Goal: Check status: Check status

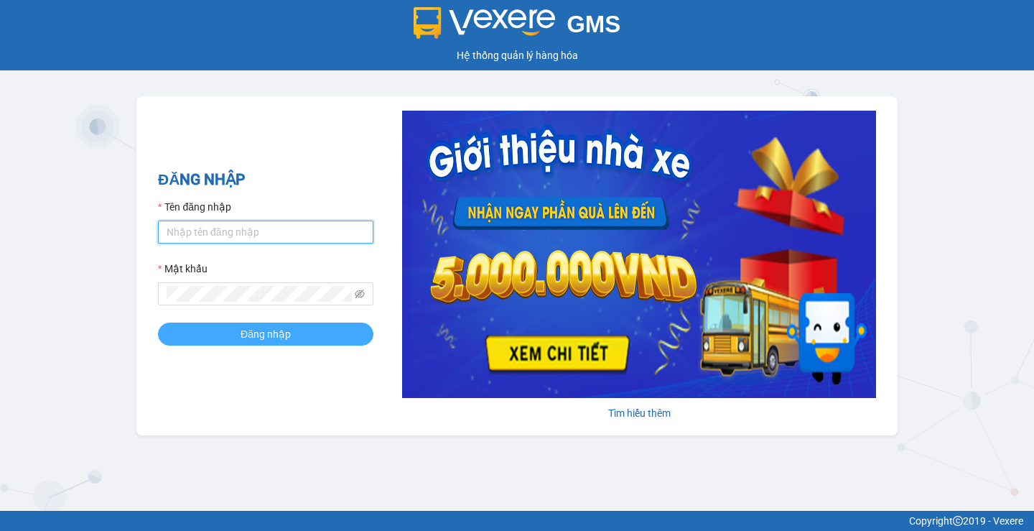
type input "phuoclongbaga.tuanhung"
click at [284, 341] on span "Đăng nhập" at bounding box center [266, 334] width 50 height 16
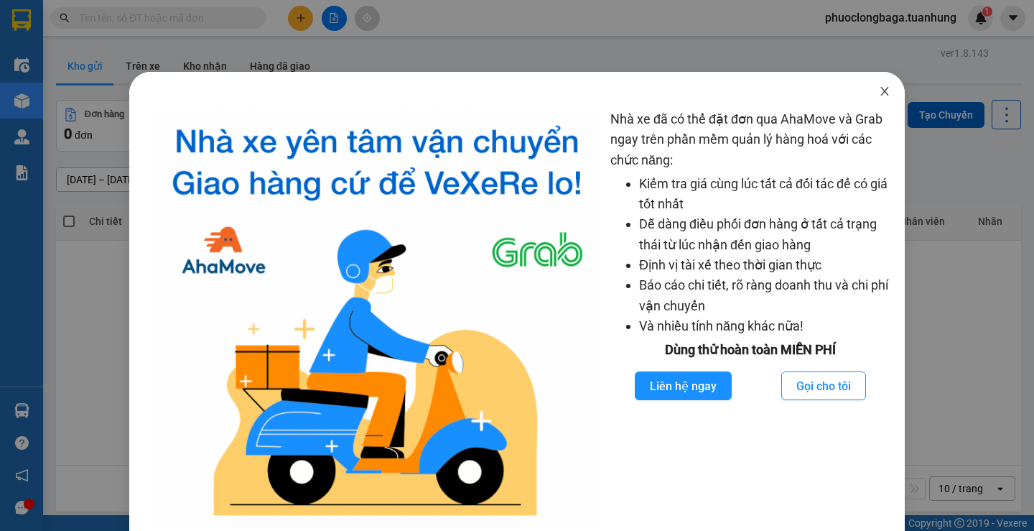
click at [879, 96] on icon "close" at bounding box center [884, 90] width 11 height 11
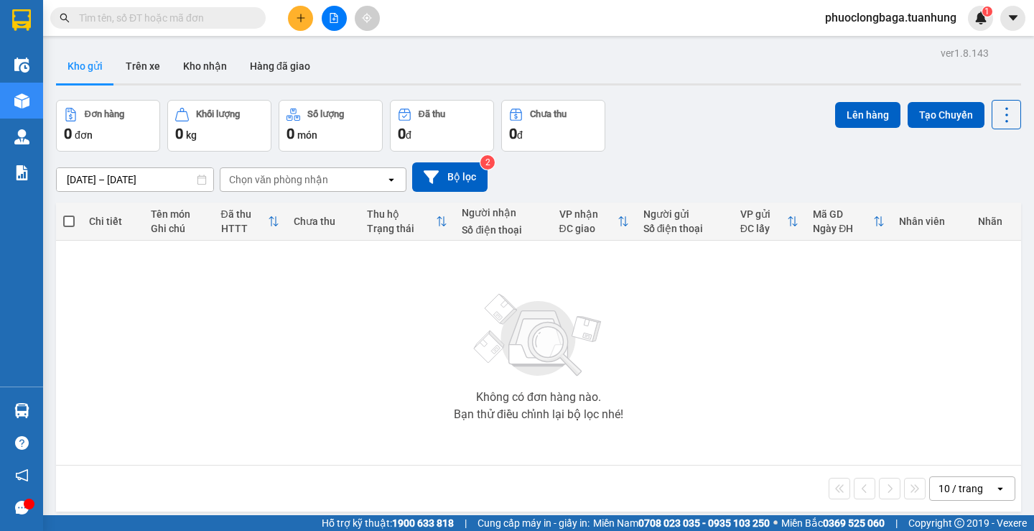
click at [524, 386] on div "Không có đơn hàng nào. Bạn thử điều chỉnh lại bộ lọc nhé!" at bounding box center [538, 352] width 951 height 215
click at [269, 67] on button "Hàng đã giao" at bounding box center [279, 66] width 83 height 34
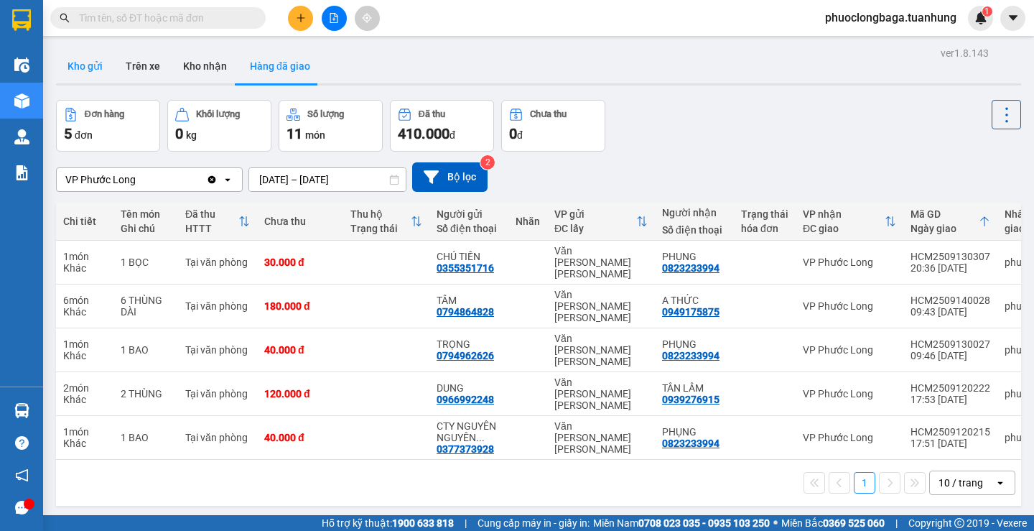
click at [85, 67] on button "Kho gửi" at bounding box center [85, 66] width 58 height 34
